Goal: Check status

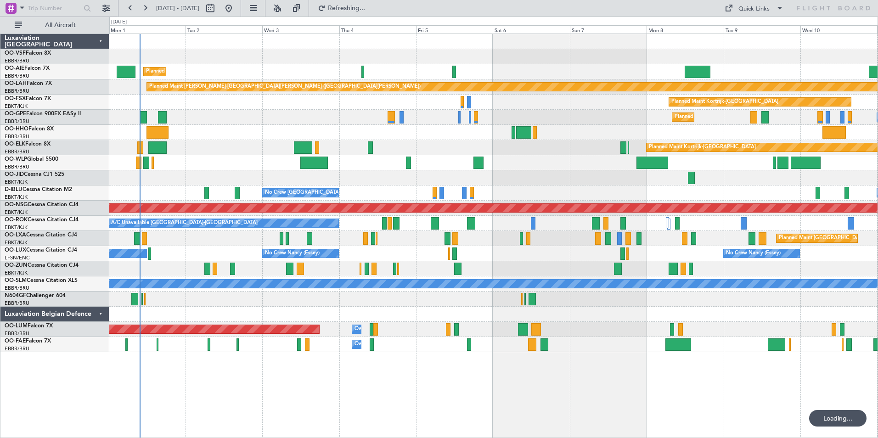
click at [302, 132] on div "Planned Maint [GEOGRAPHIC_DATA] ([GEOGRAPHIC_DATA]) Planned [GEOGRAPHIC_DATA][P…" at bounding box center [493, 193] width 769 height 318
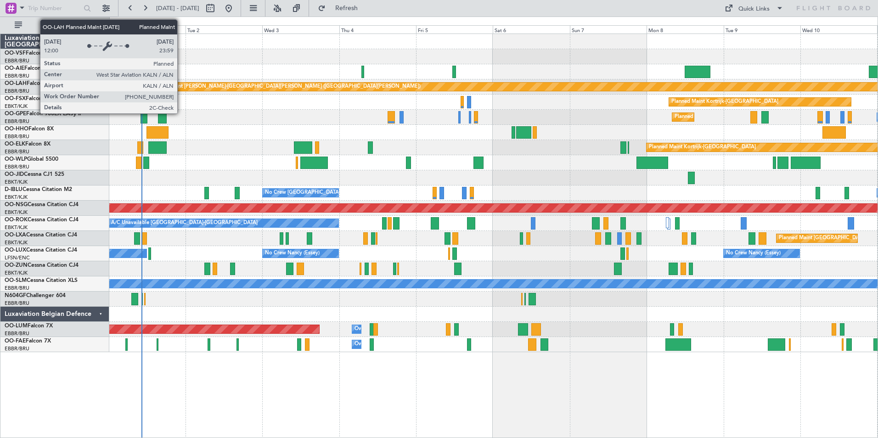
click at [181, 87] on div "Planned Maint [PERSON_NAME]-[GEOGRAPHIC_DATA][PERSON_NAME] ([GEOGRAPHIC_DATA][P…" at bounding box center [284, 87] width 271 height 14
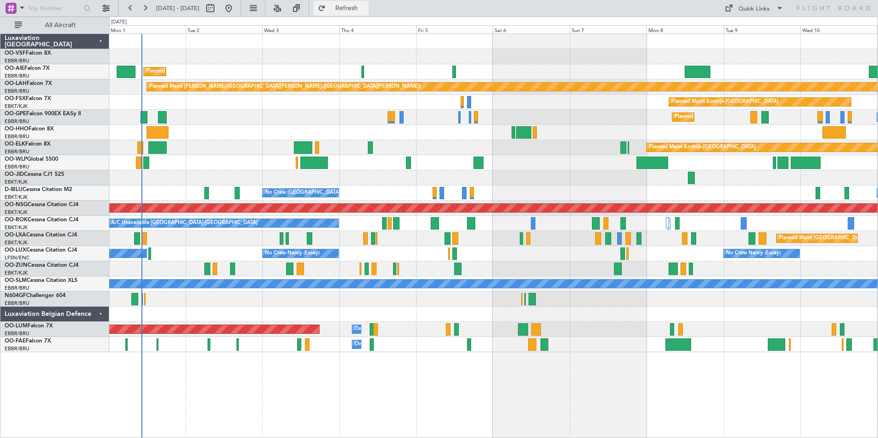
click at [366, 7] on span "Refresh" at bounding box center [347, 8] width 39 height 6
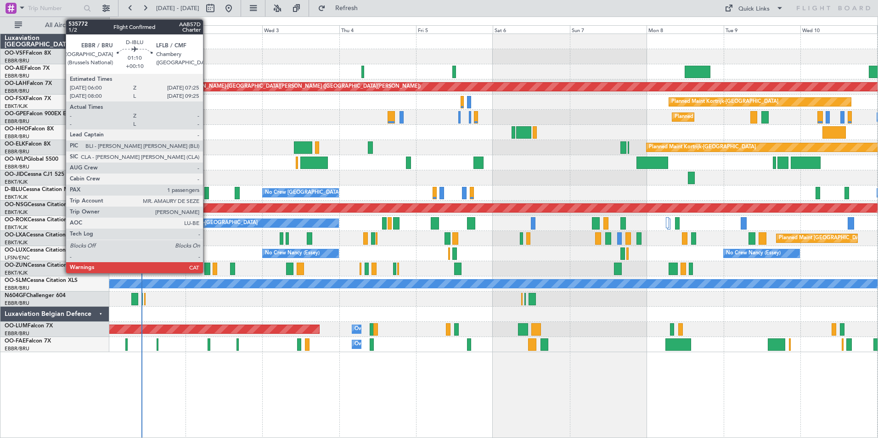
click at [207, 190] on div at bounding box center [206, 193] width 5 height 12
click at [207, 192] on div at bounding box center [206, 193] width 5 height 12
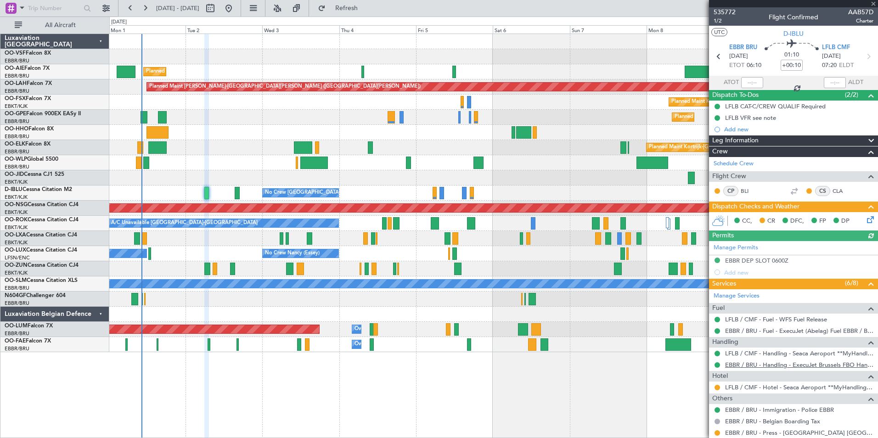
scroll to position [58, 0]
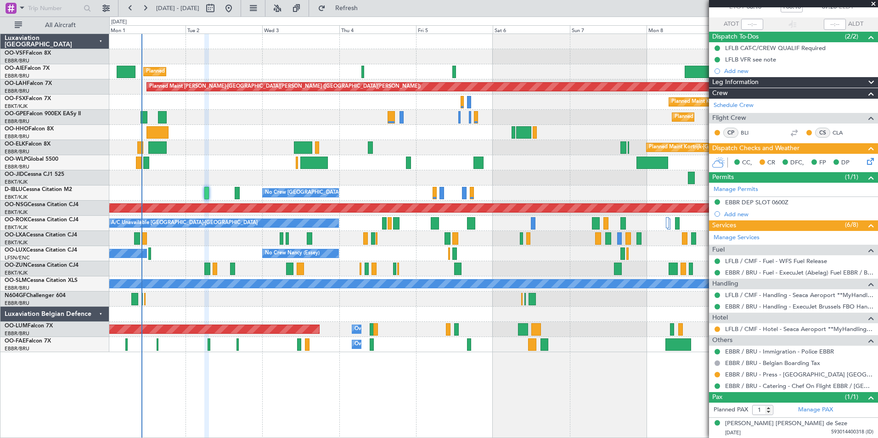
click at [874, 3] on span at bounding box center [873, 4] width 9 height 8
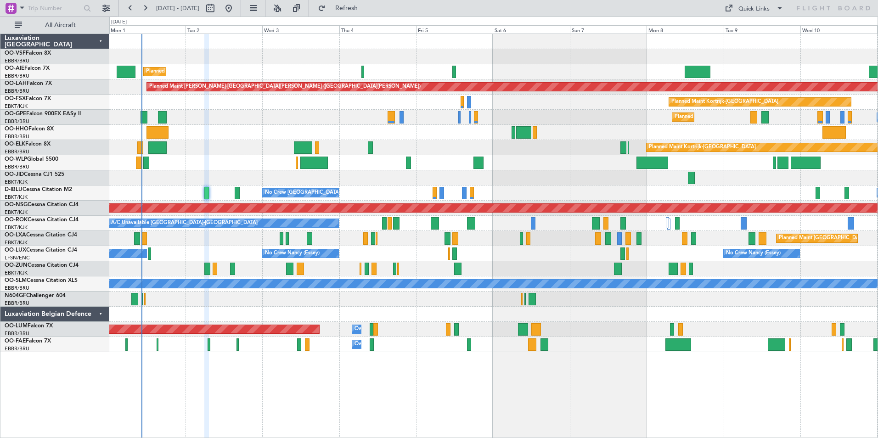
type input "0"
